Goal: Transaction & Acquisition: Purchase product/service

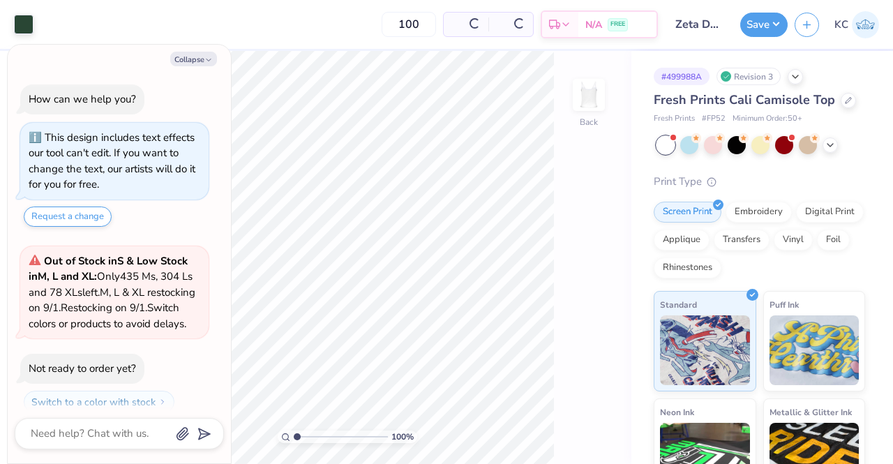
scroll to position [54, 0]
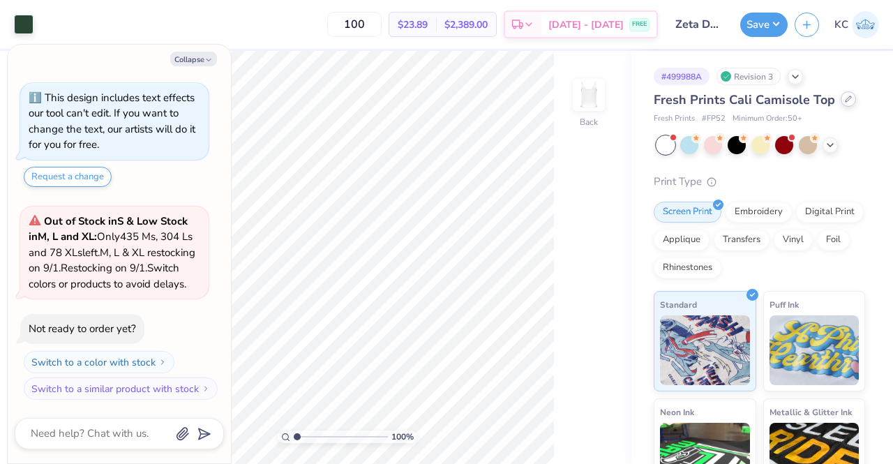
click at [847, 101] on icon at bounding box center [848, 99] width 7 height 7
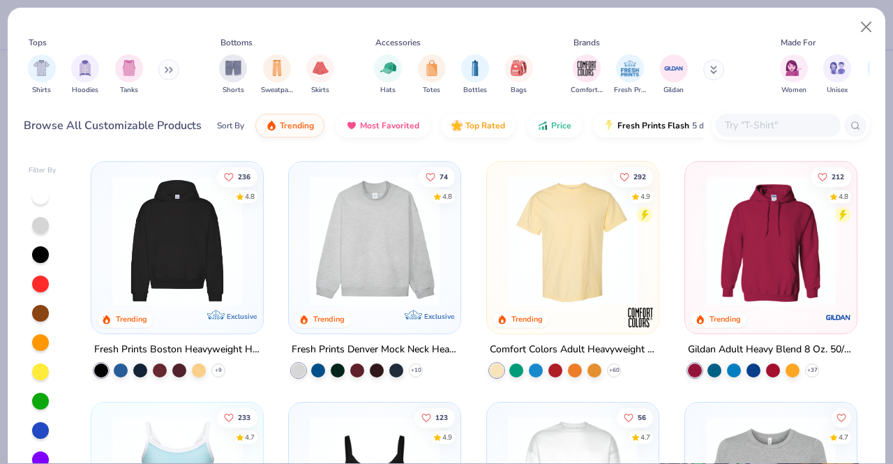
type textarea "x"
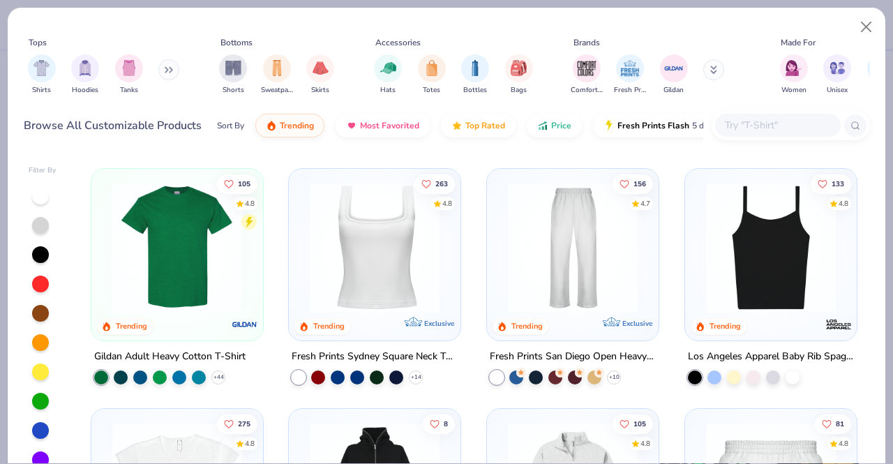
scroll to position [482, 0]
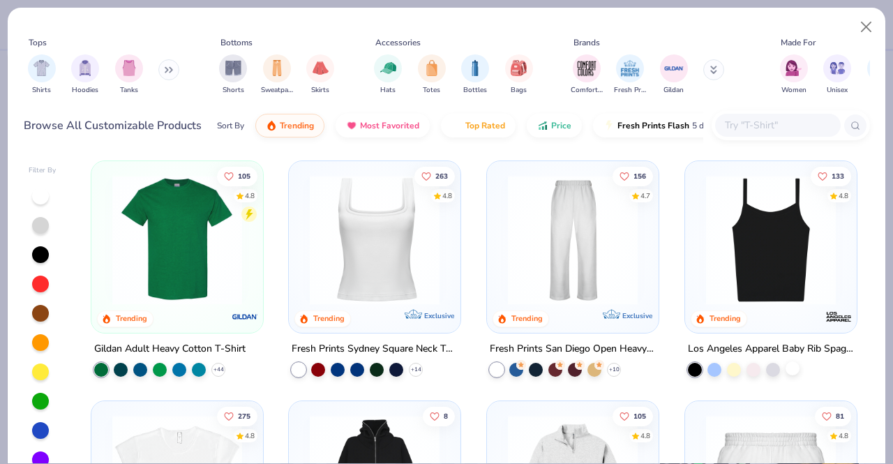
click at [787, 364] on div at bounding box center [793, 368] width 14 height 14
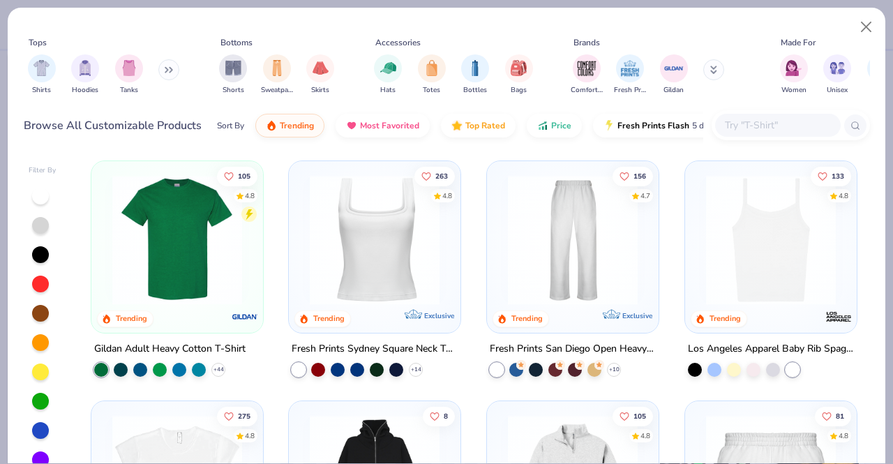
click at [748, 285] on img at bounding box center [771, 240] width 144 height 130
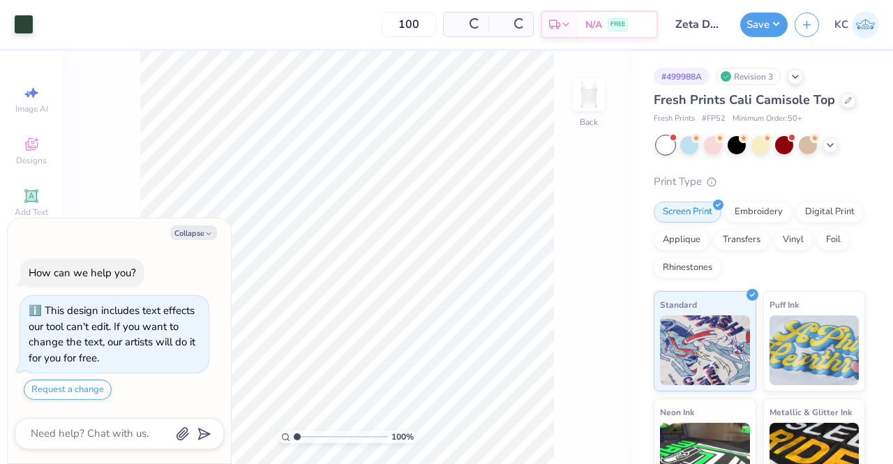
scroll to position [54, 0]
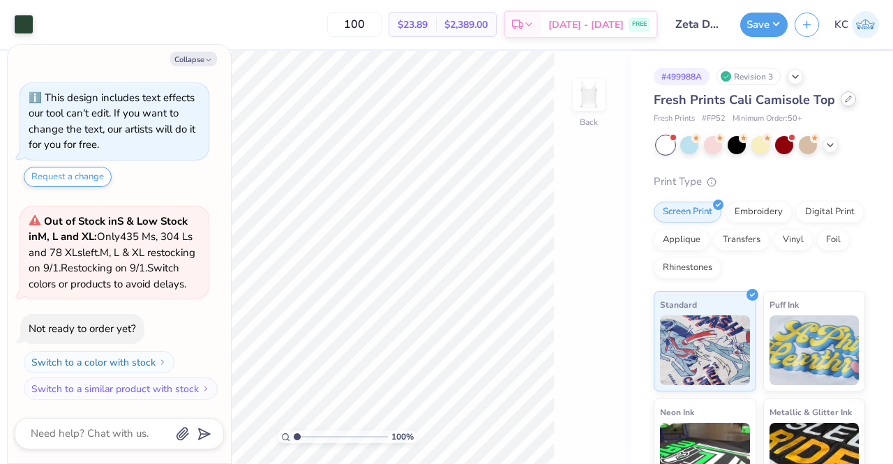
click at [843, 105] on div at bounding box center [848, 98] width 15 height 15
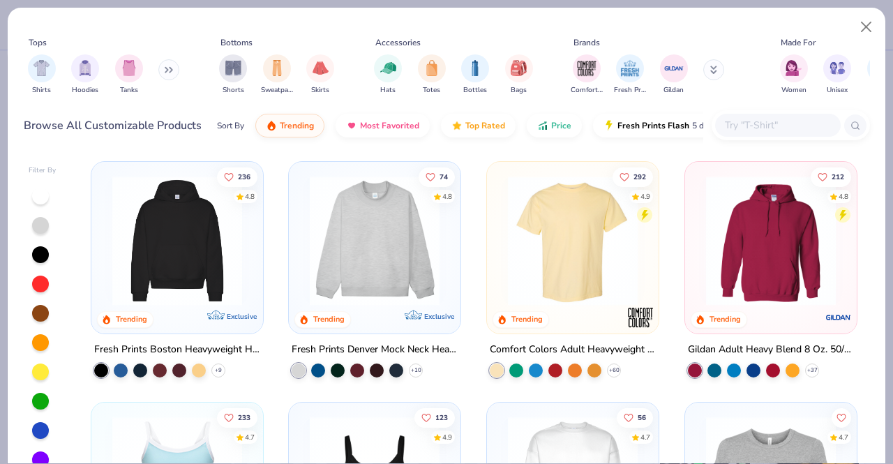
type textarea "x"
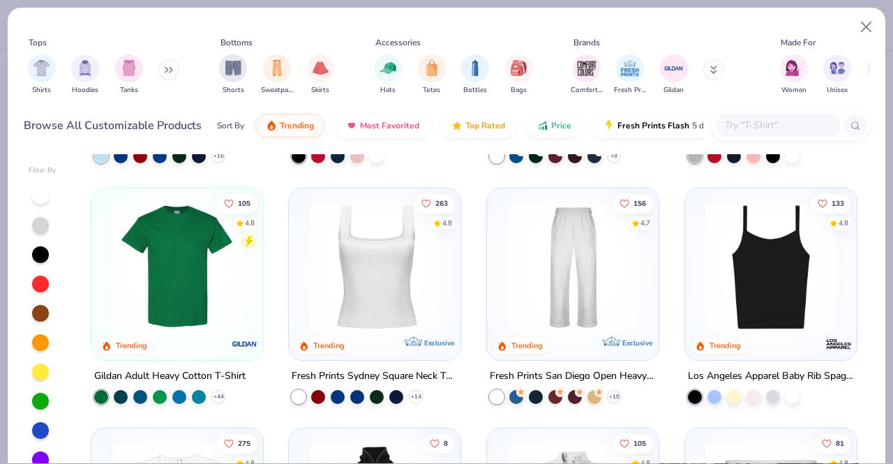
click at [757, 235] on div "233 4.7 Trending Exclusive Fresh Prints Cali Camisole Top + 16 123 4.9 Trending…" at bounding box center [473, 330] width 793 height 353
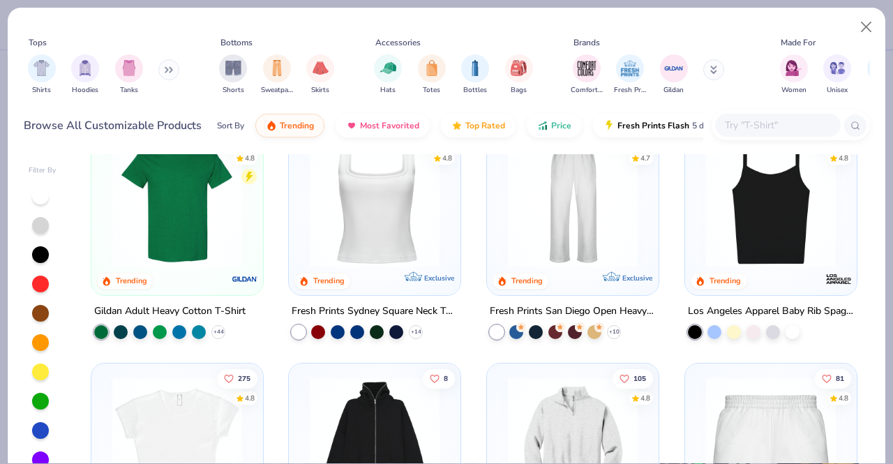
click at [744, 227] on img at bounding box center [771, 202] width 144 height 130
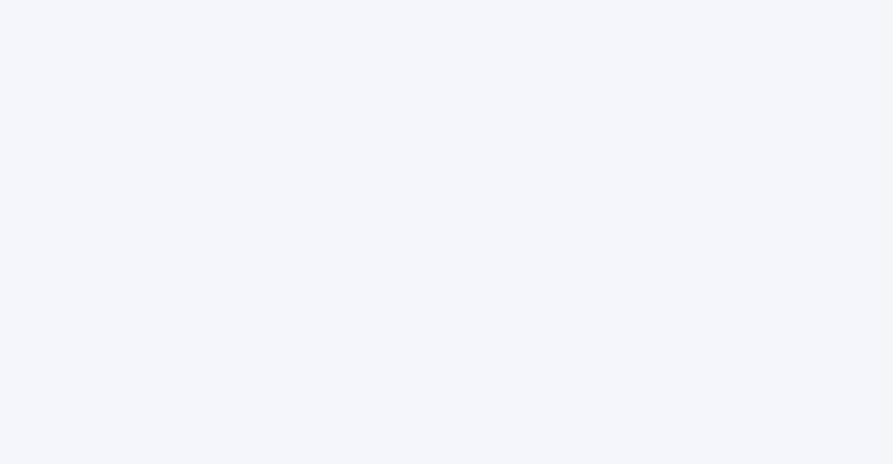
click at [593, 352] on div at bounding box center [446, 232] width 893 height 464
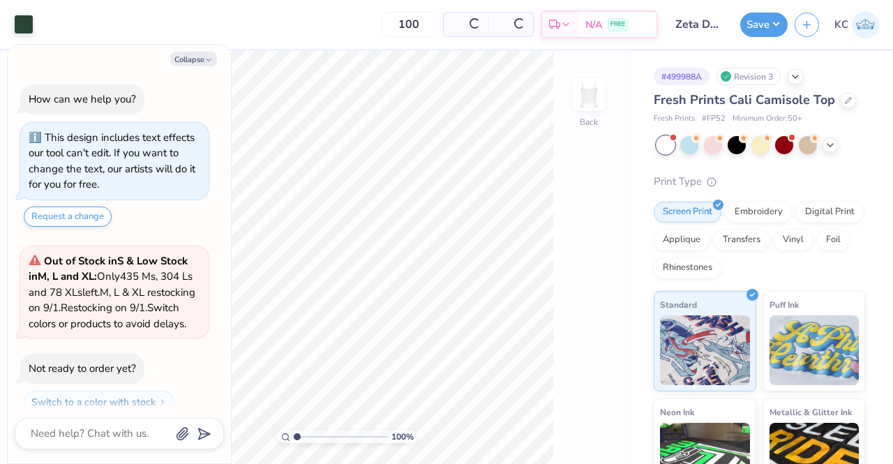
scroll to position [54, 0]
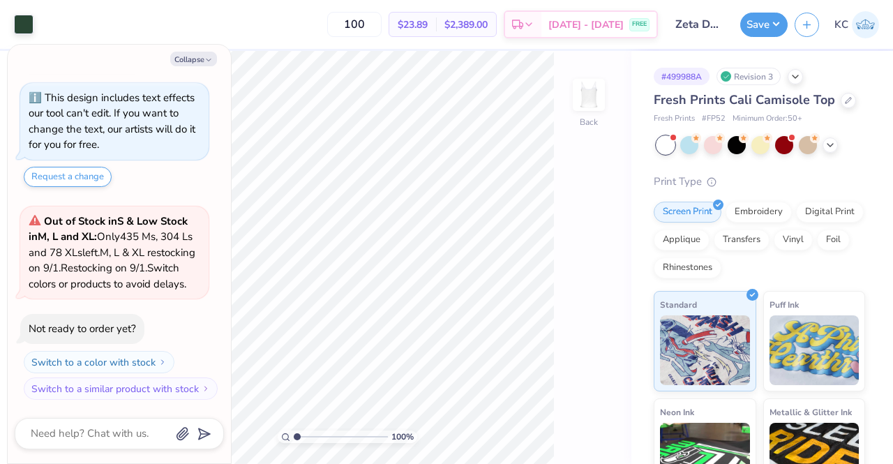
click at [846, 110] on div "Fresh Prints Cali Camisole Top Fresh Prints # FP52 Minimum Order: 50 +" at bounding box center [760, 108] width 212 height 34
click at [846, 105] on div at bounding box center [848, 98] width 15 height 15
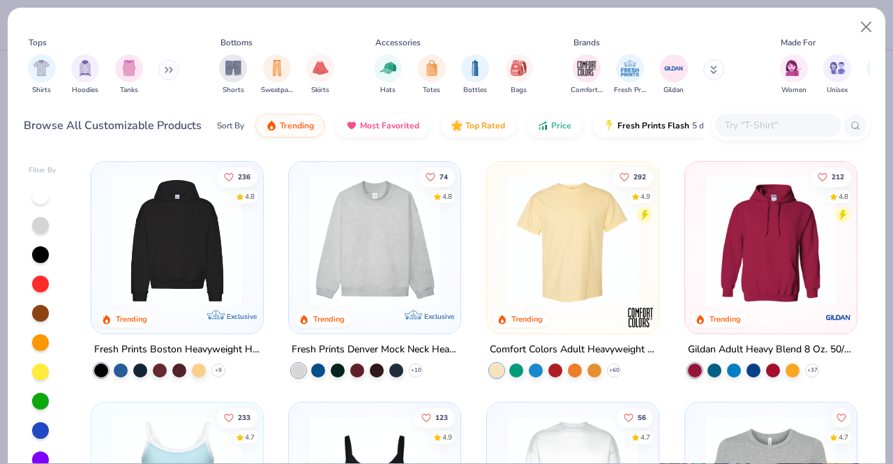
type textarea "x"
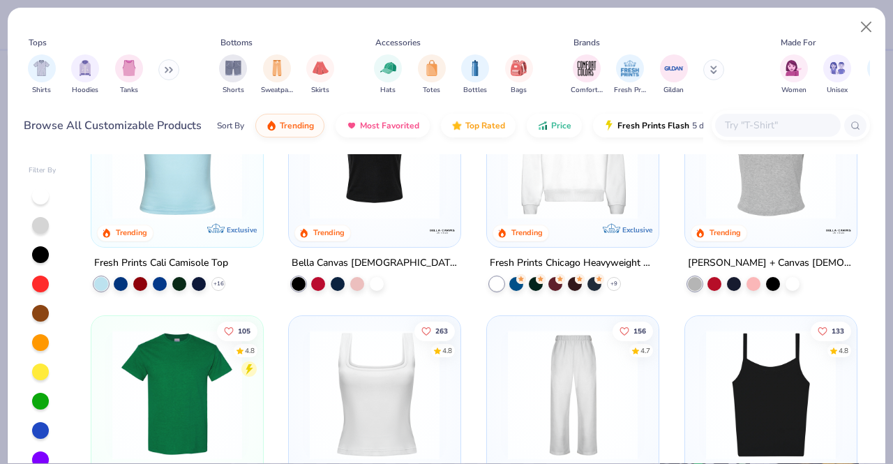
scroll to position [328, 0]
click at [716, 366] on img at bounding box center [771, 394] width 144 height 130
